Goal: Task Accomplishment & Management: Manage account settings

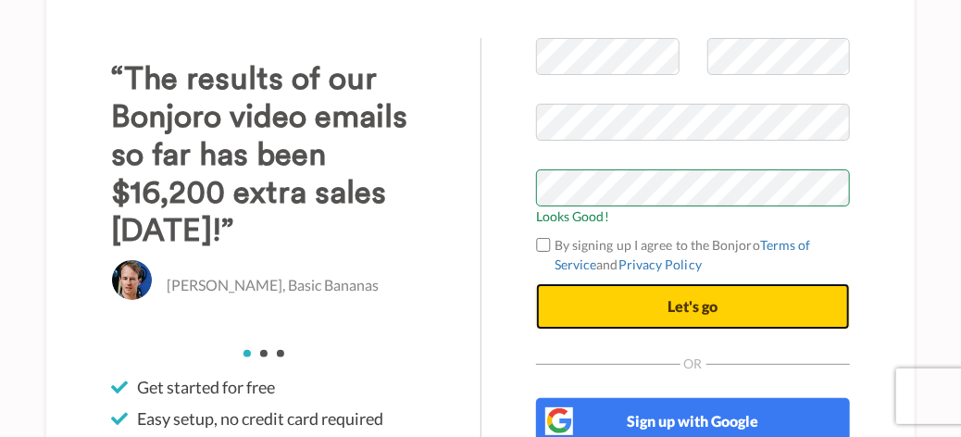
click at [766, 302] on button "Let's go" at bounding box center [693, 306] width 314 height 46
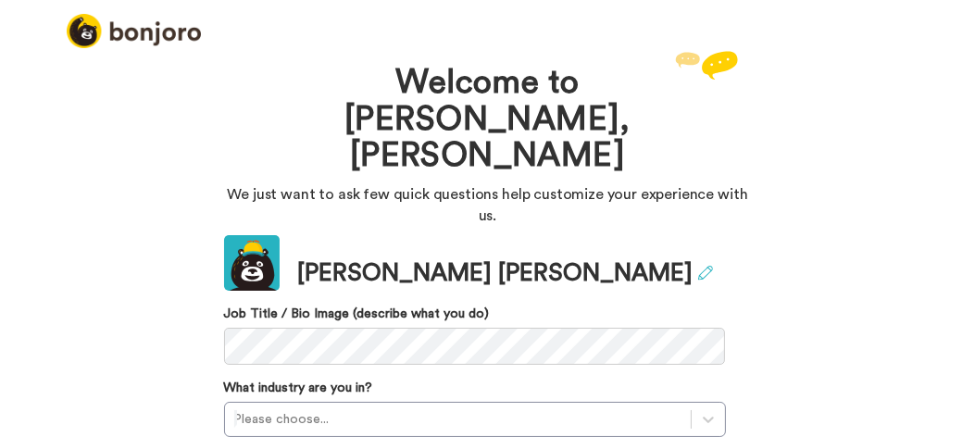
click at [698, 266] on icon at bounding box center [705, 273] width 15 height 15
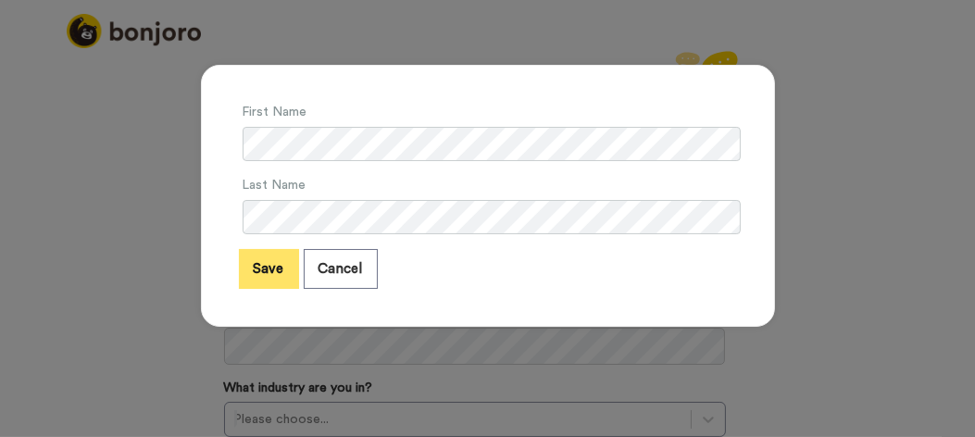
click at [270, 267] on button "Save" at bounding box center [269, 269] width 60 height 40
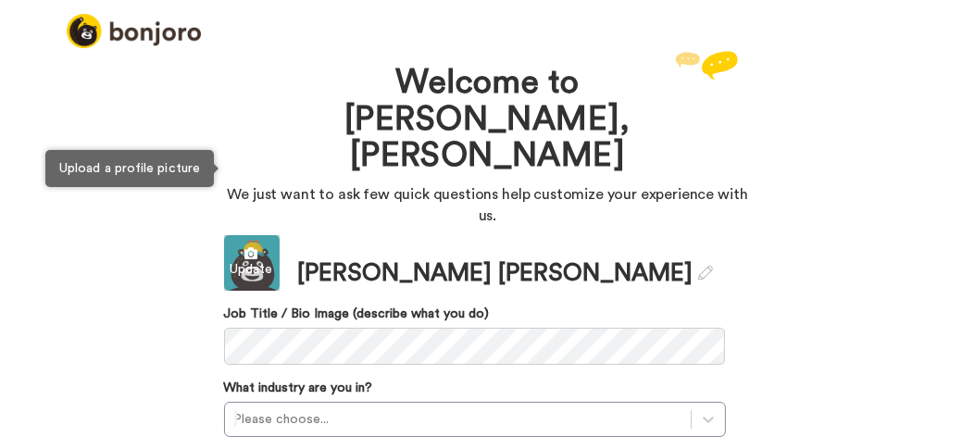
click at [250, 260] on div "Update" at bounding box center [252, 269] width 56 height 19
click at [238, 260] on div "Update" at bounding box center [252, 269] width 56 height 19
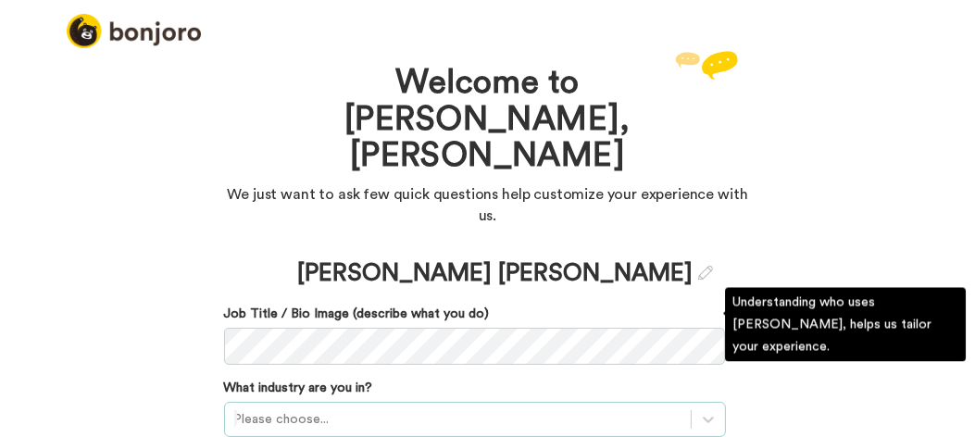
click at [326, 402] on div "Please choose..." at bounding box center [475, 419] width 502 height 35
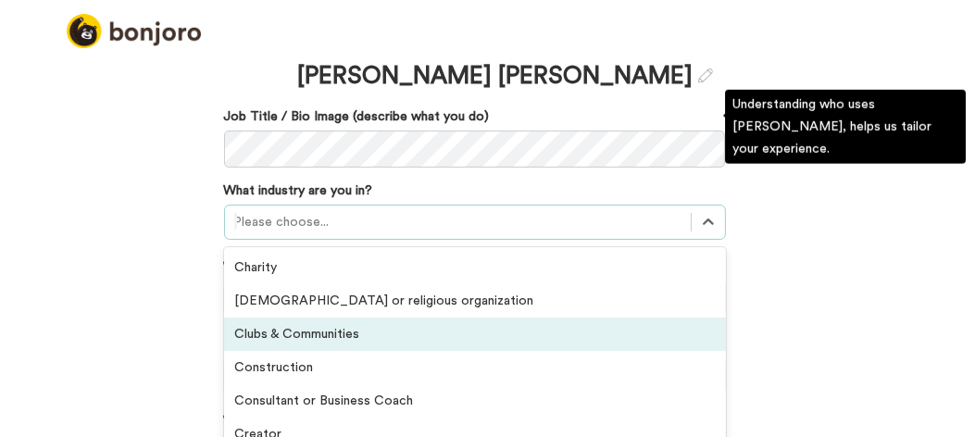
click at [298, 317] on div "Clubs & Communities" at bounding box center [475, 333] width 502 height 33
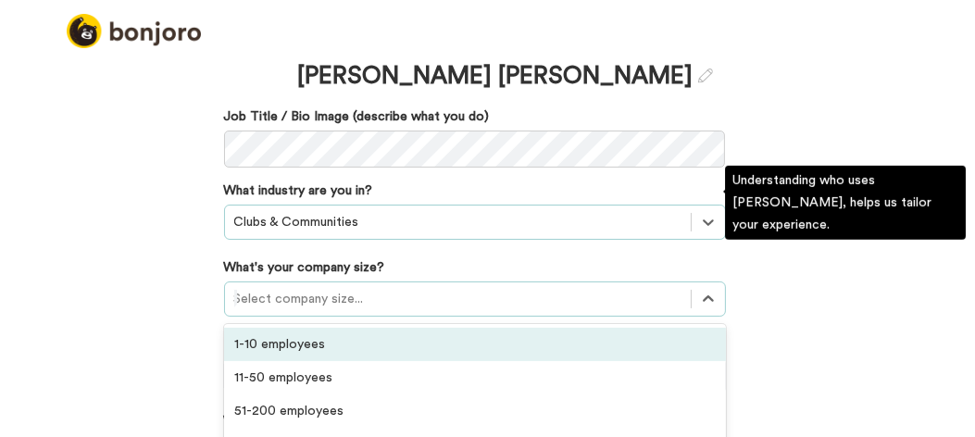
click at [330, 288] on div at bounding box center [457, 299] width 447 height 22
click at [281, 328] on div "1-10 employees" at bounding box center [475, 344] width 502 height 33
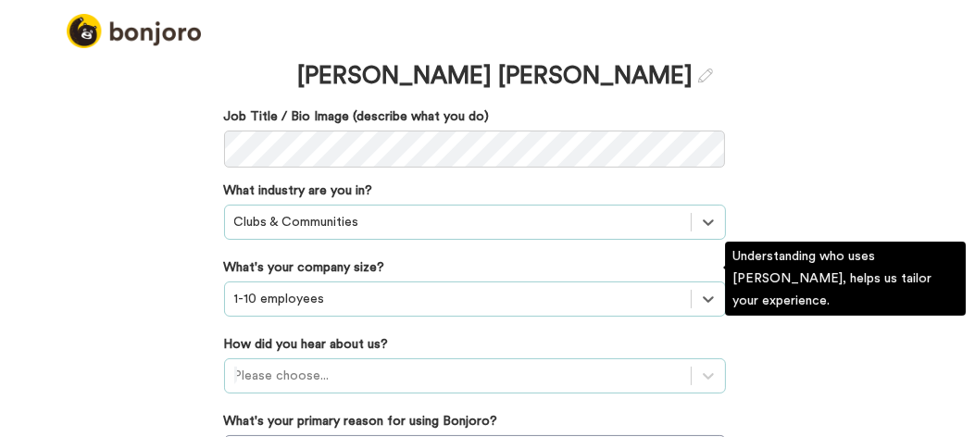
scroll to position [342, 0]
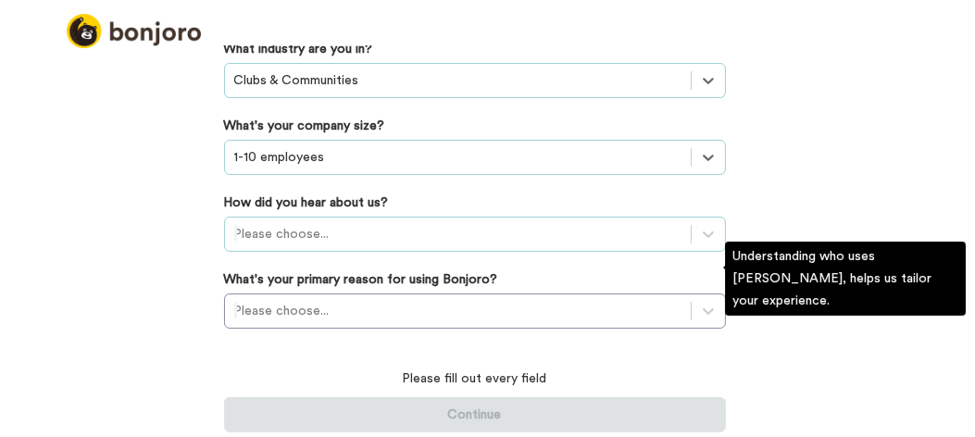
click at [329, 252] on div "Please choose..." at bounding box center [475, 234] width 502 height 35
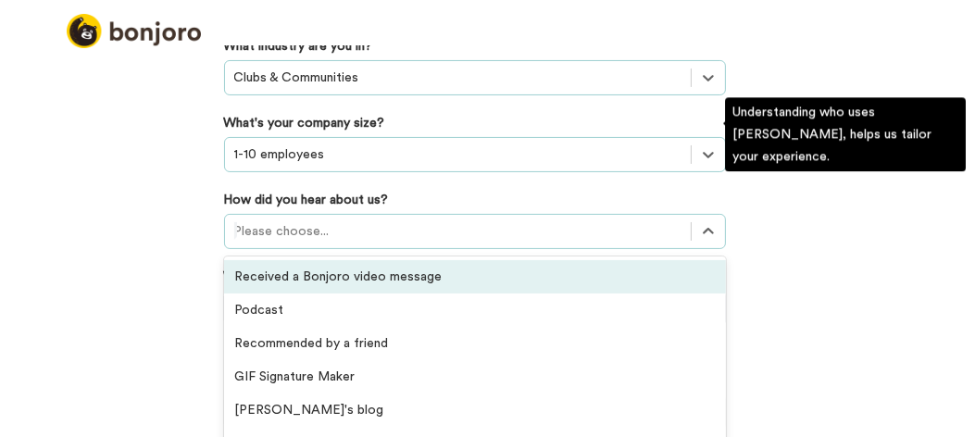
click at [357, 260] on div "Received a Bonjoro video message" at bounding box center [475, 276] width 502 height 33
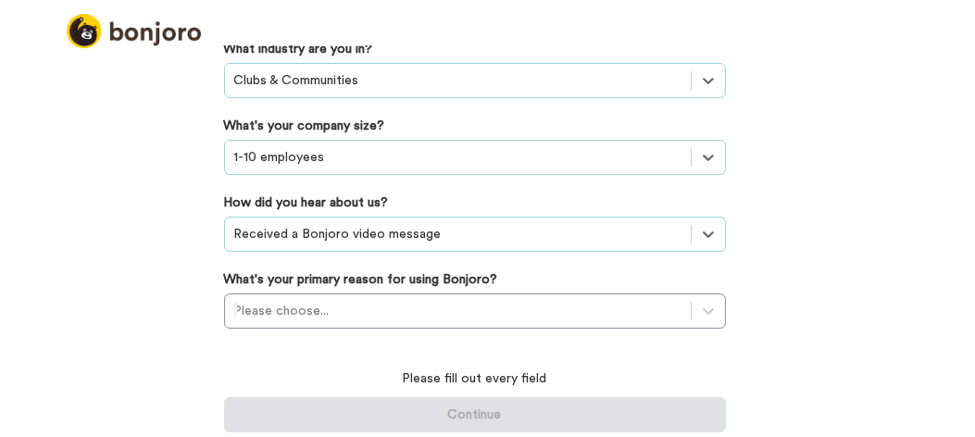
scroll to position [240, 0]
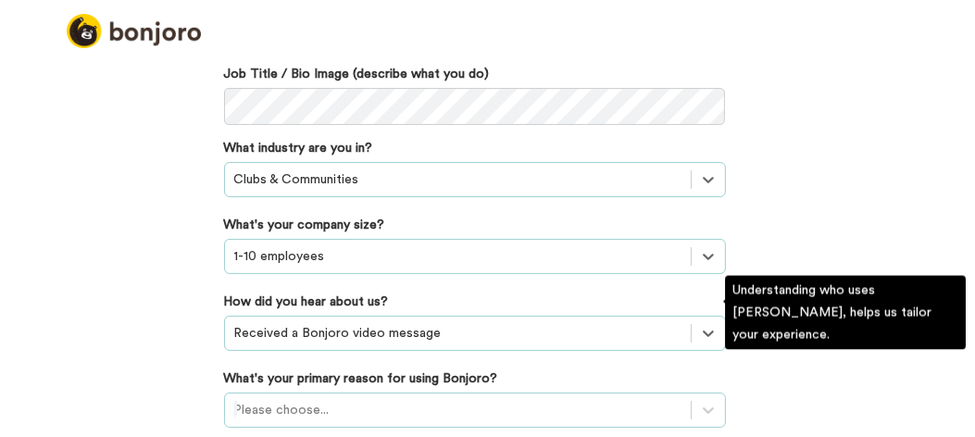
click at [320, 392] on div "Please choose..." at bounding box center [475, 409] width 502 height 35
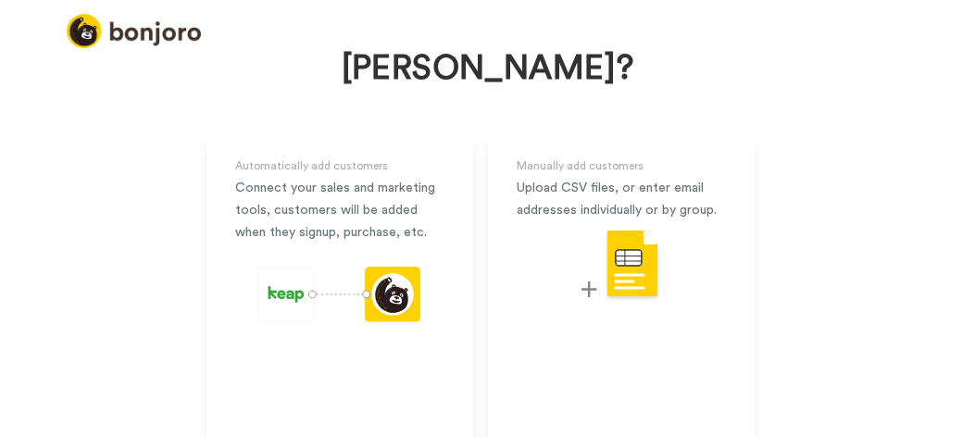
scroll to position [151, 0]
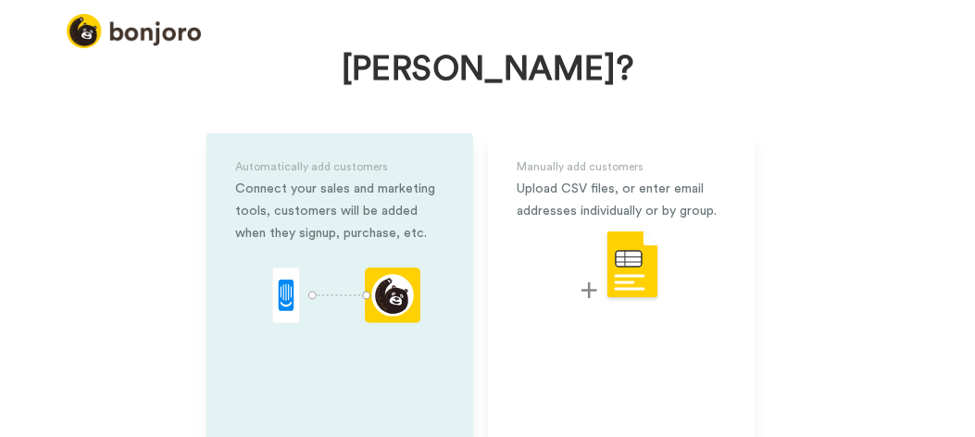
click at [351, 184] on div "Connect your sales and marketing tools, customers will be added when they signu…" at bounding box center [339, 211] width 207 height 67
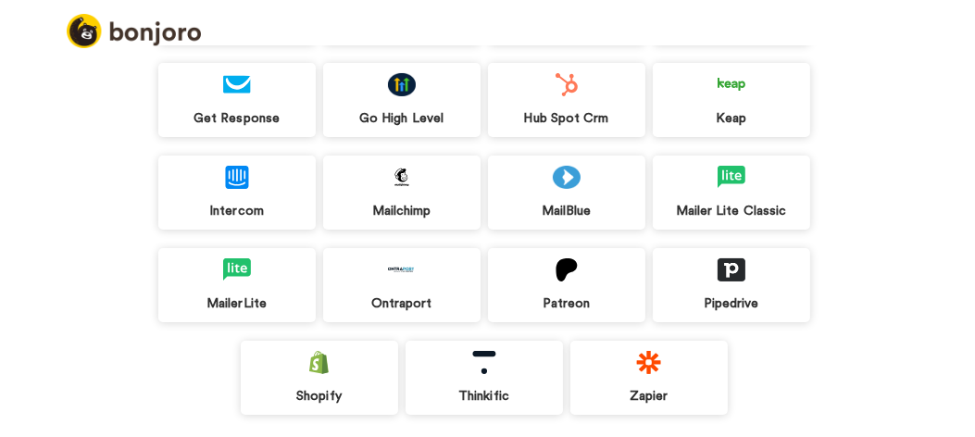
scroll to position [351, 0]
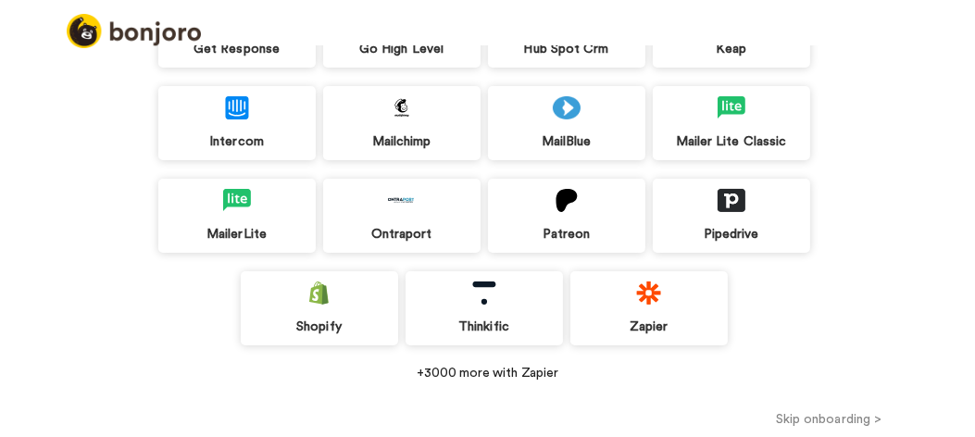
click at [839, 425] on button "Skip onboarding >" at bounding box center [828, 418] width 292 height 19
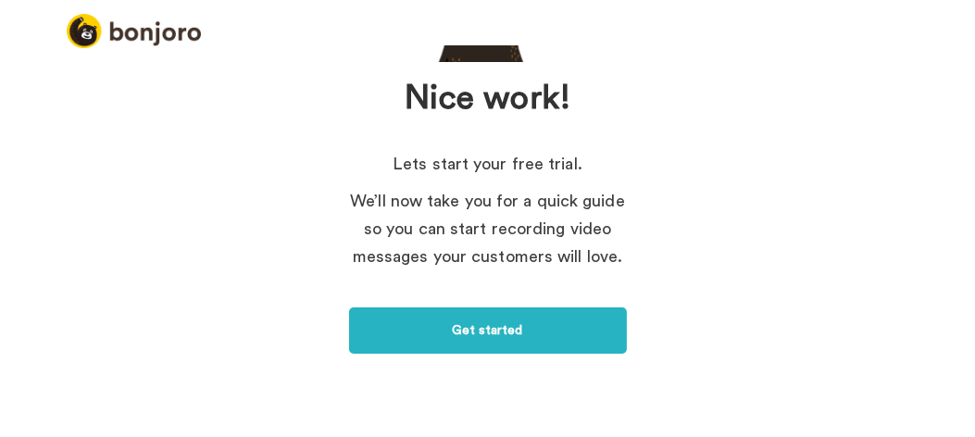
scroll to position [244, 0]
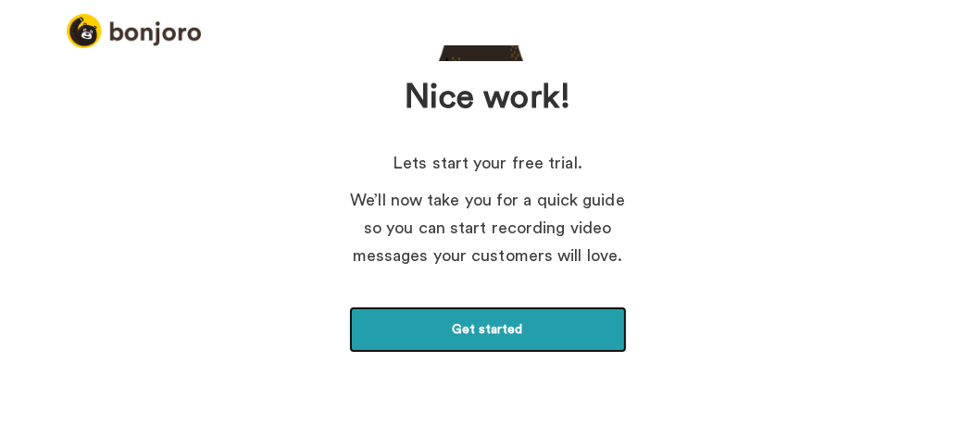
click at [511, 334] on link "Get started" at bounding box center [488, 329] width 278 height 46
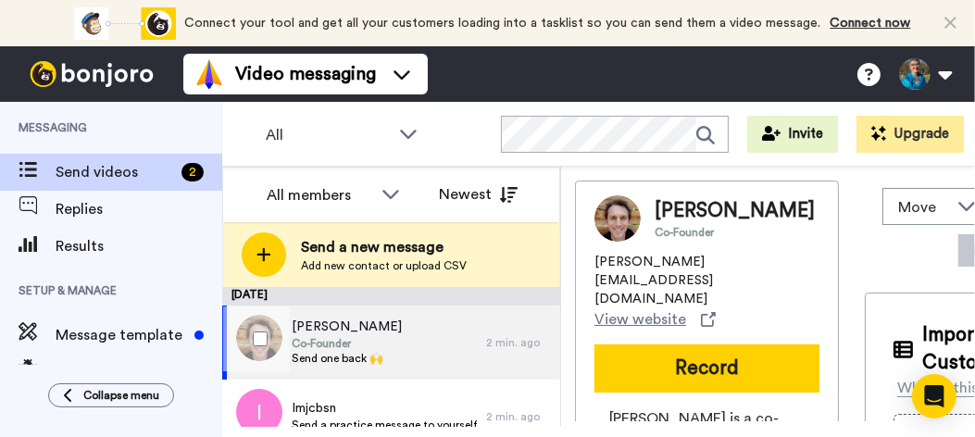
click at [374, 342] on span "Co-Founder" at bounding box center [347, 343] width 110 height 15
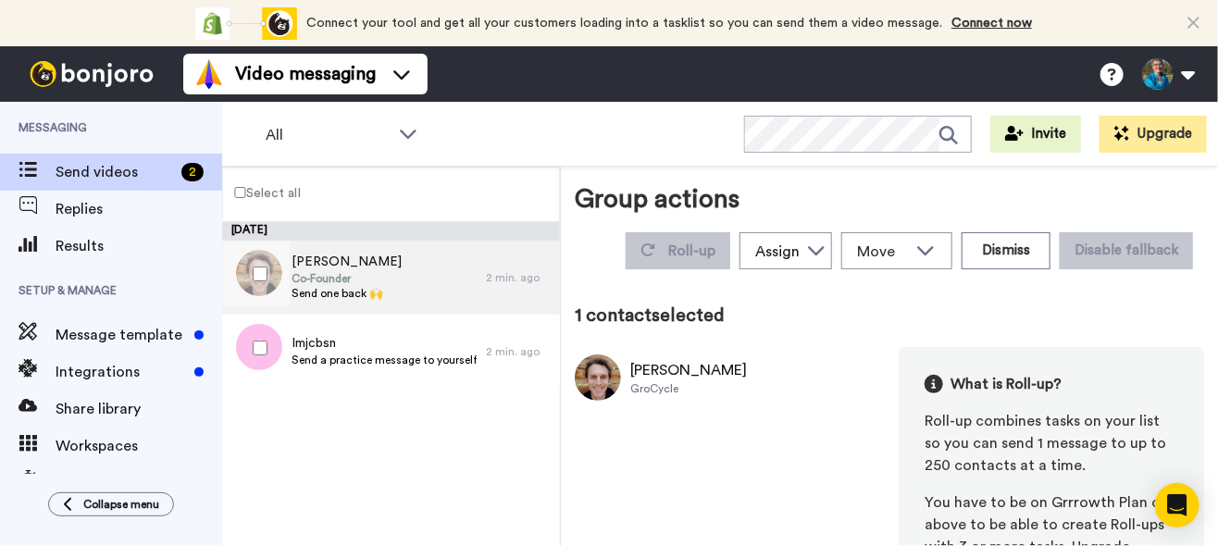
click at [400, 271] on div "Adam Sayner Co-Founder Send one back 🙌" at bounding box center [354, 278] width 264 height 74
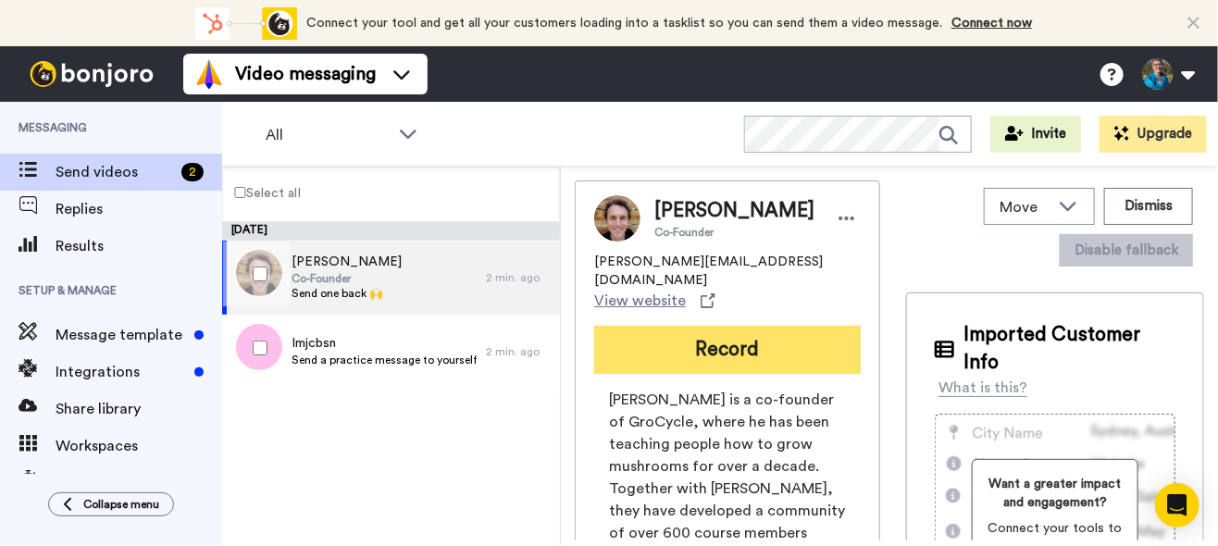
click at [740, 331] on button "Record" at bounding box center [727, 350] width 267 height 48
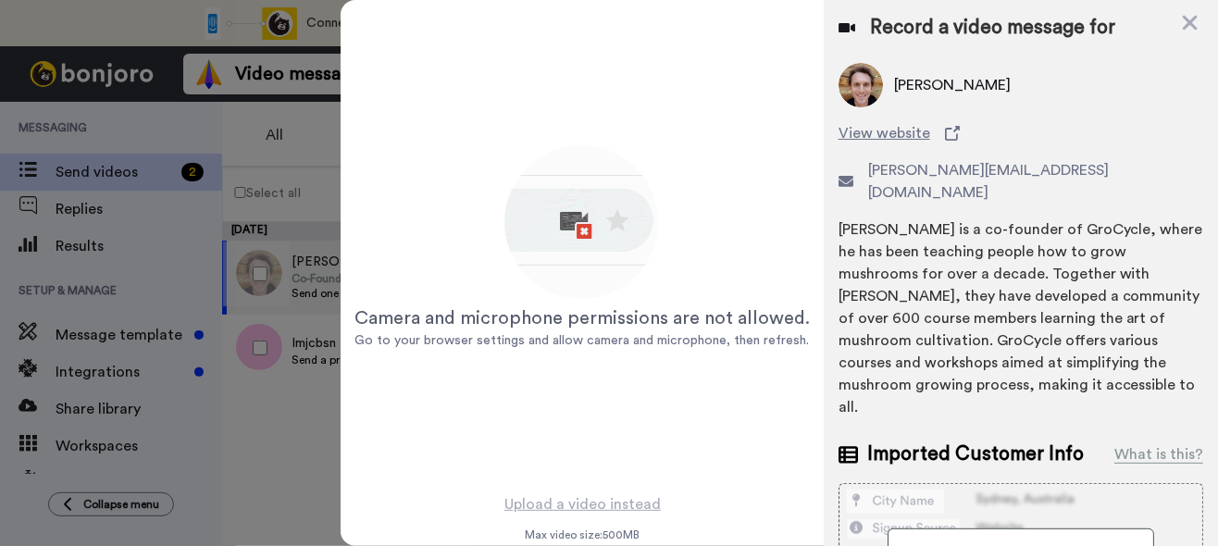
scroll to position [34, 0]
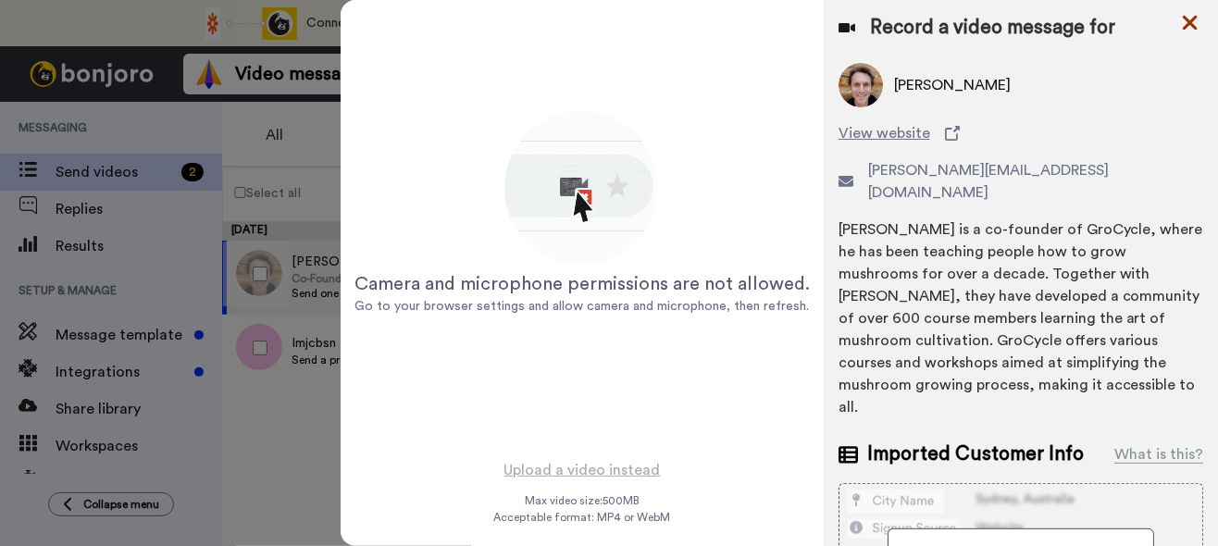
click at [974, 17] on icon at bounding box center [1190, 23] width 15 height 15
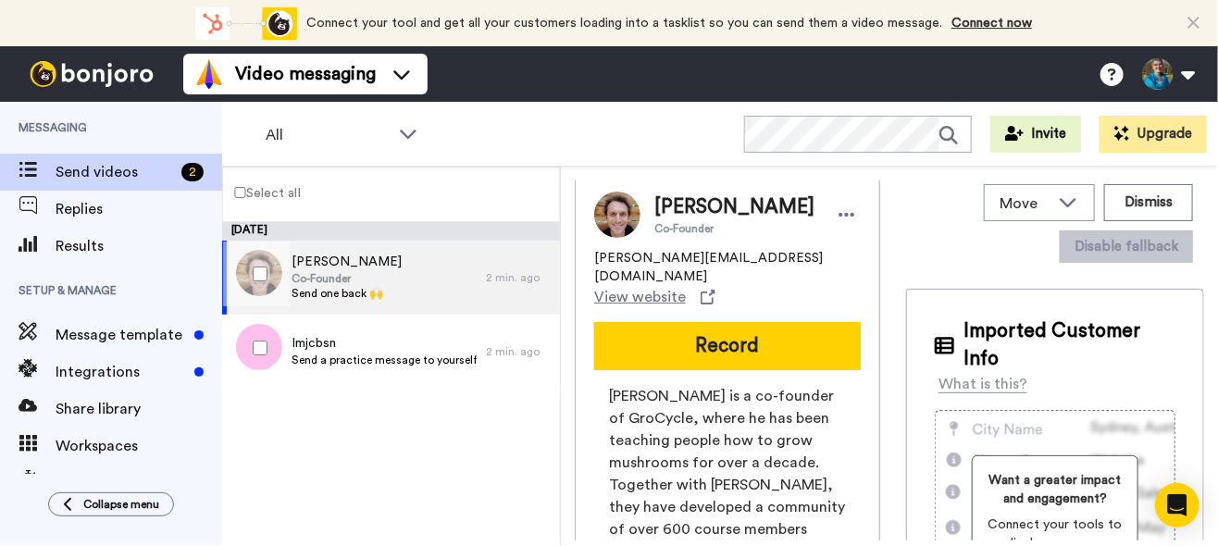
scroll to position [0, 0]
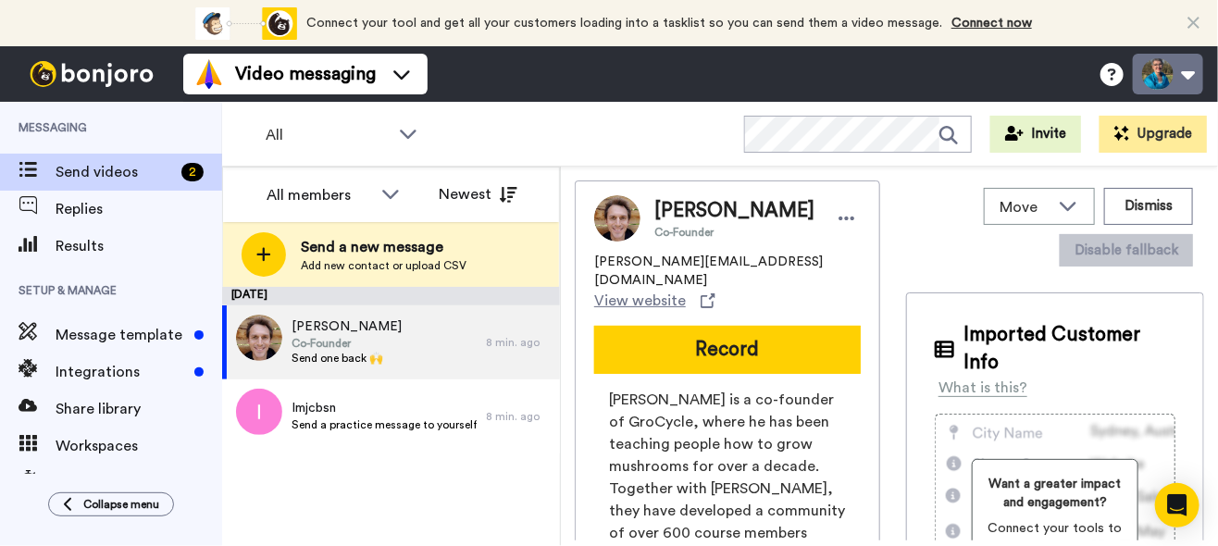
click at [1188, 69] on button at bounding box center [1168, 74] width 70 height 41
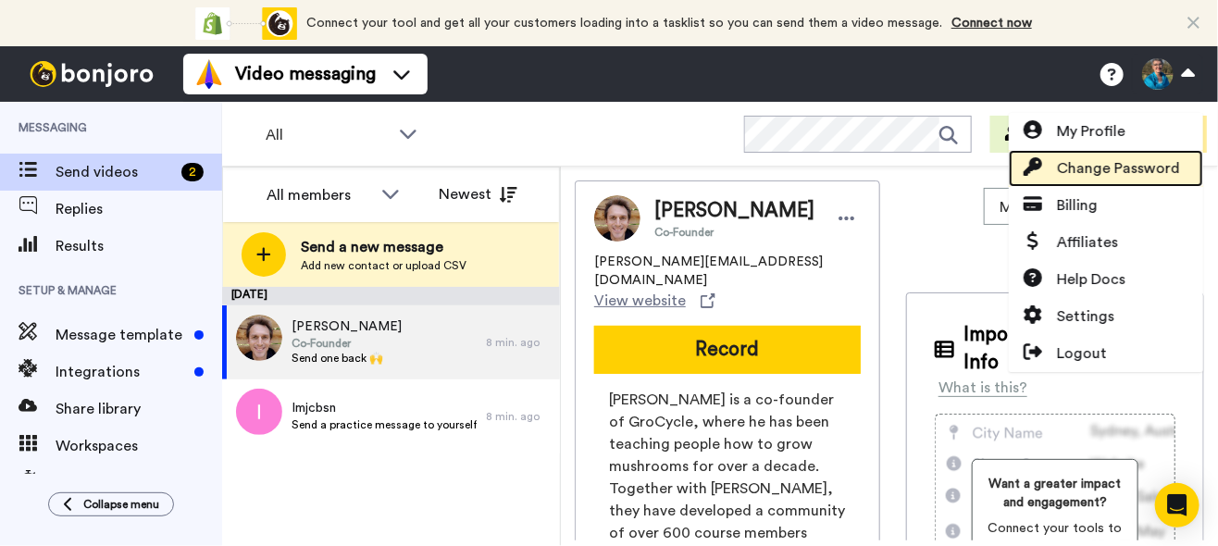
click at [1102, 167] on span "Change Password" at bounding box center [1118, 168] width 123 height 22
